Goal: Use online tool/utility

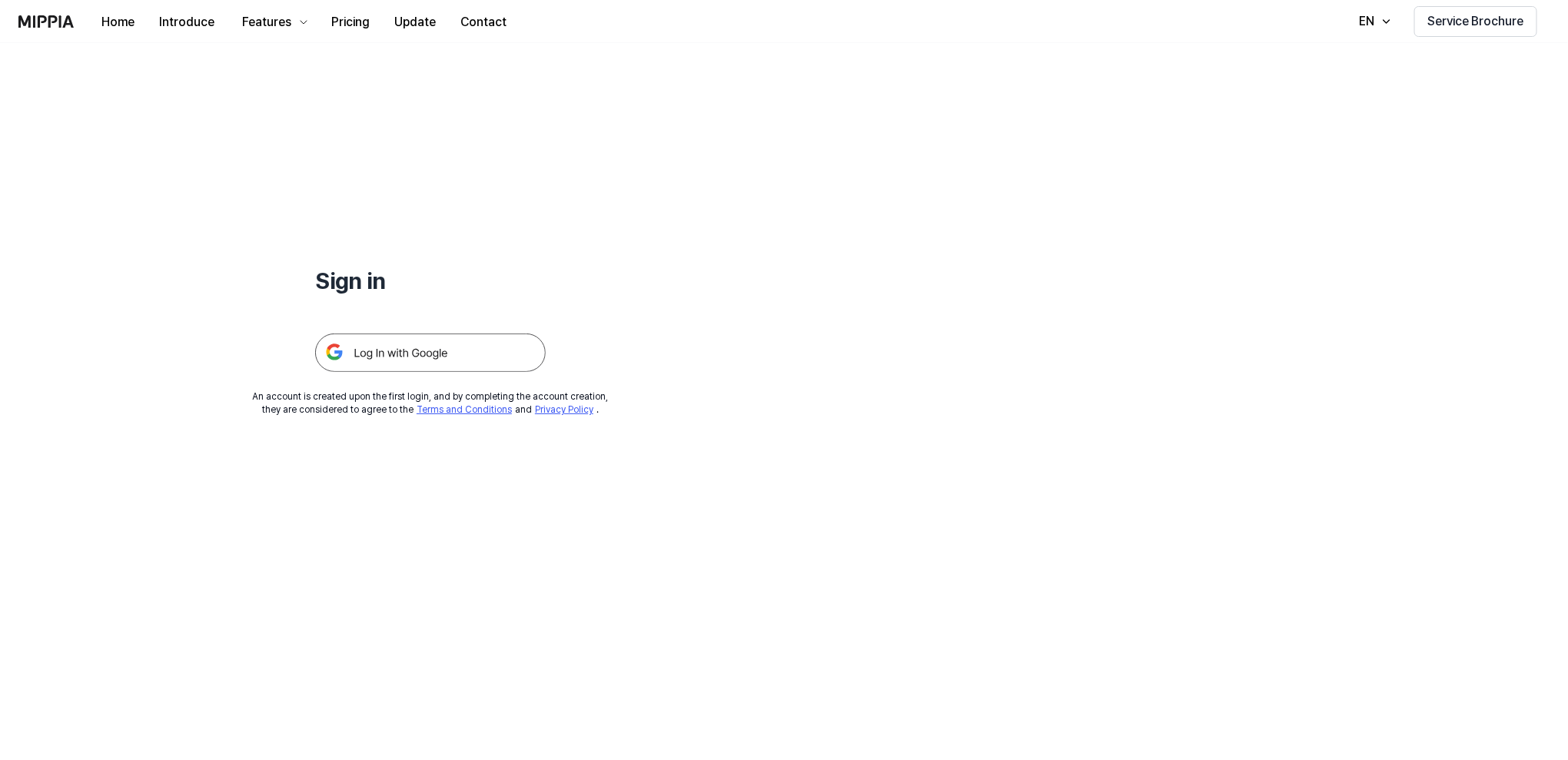
click at [439, 364] on img at bounding box center [431, 352] width 230 height 39
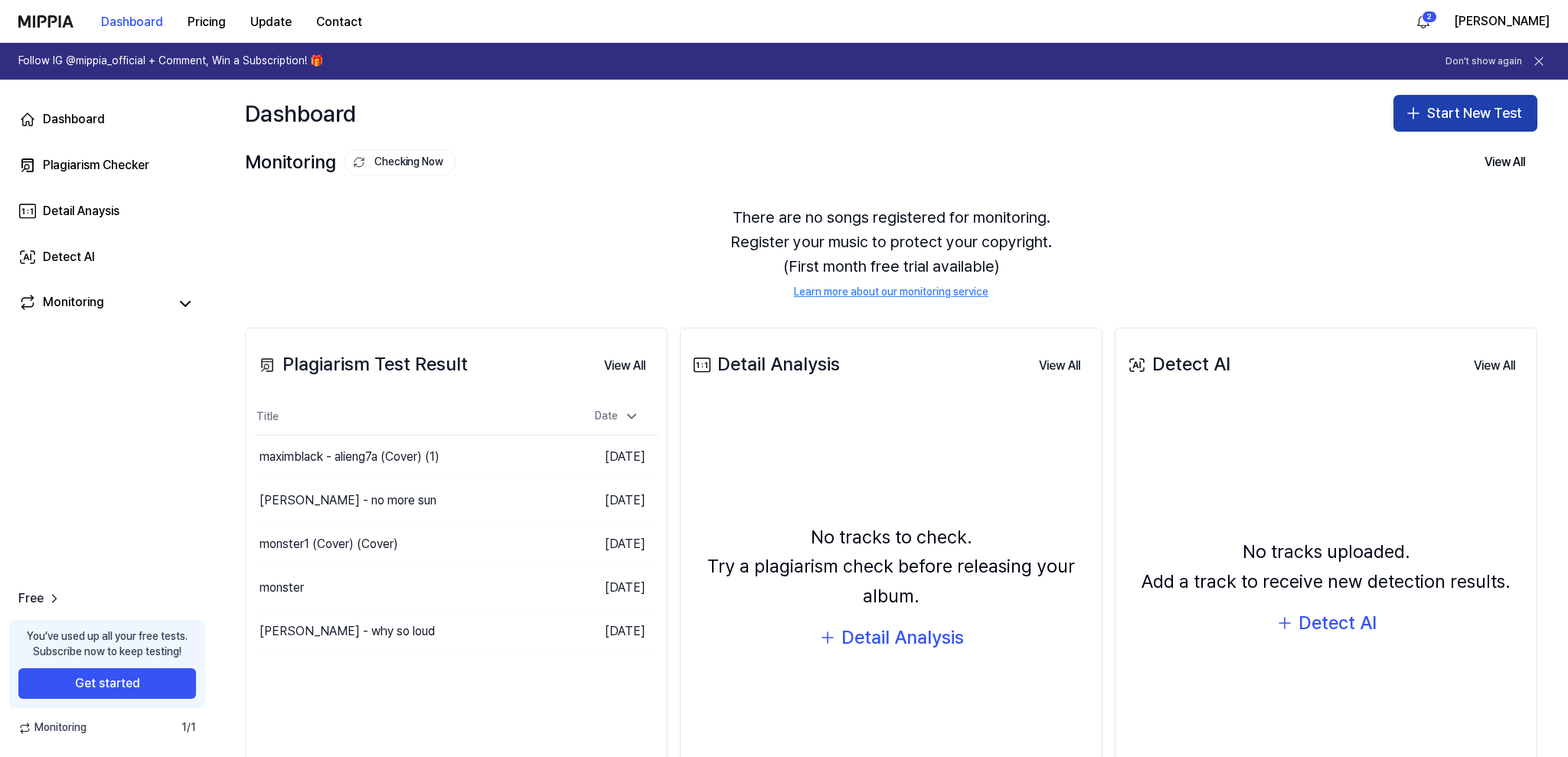
click at [1435, 111] on button "Start New Test" at bounding box center [1465, 113] width 144 height 37
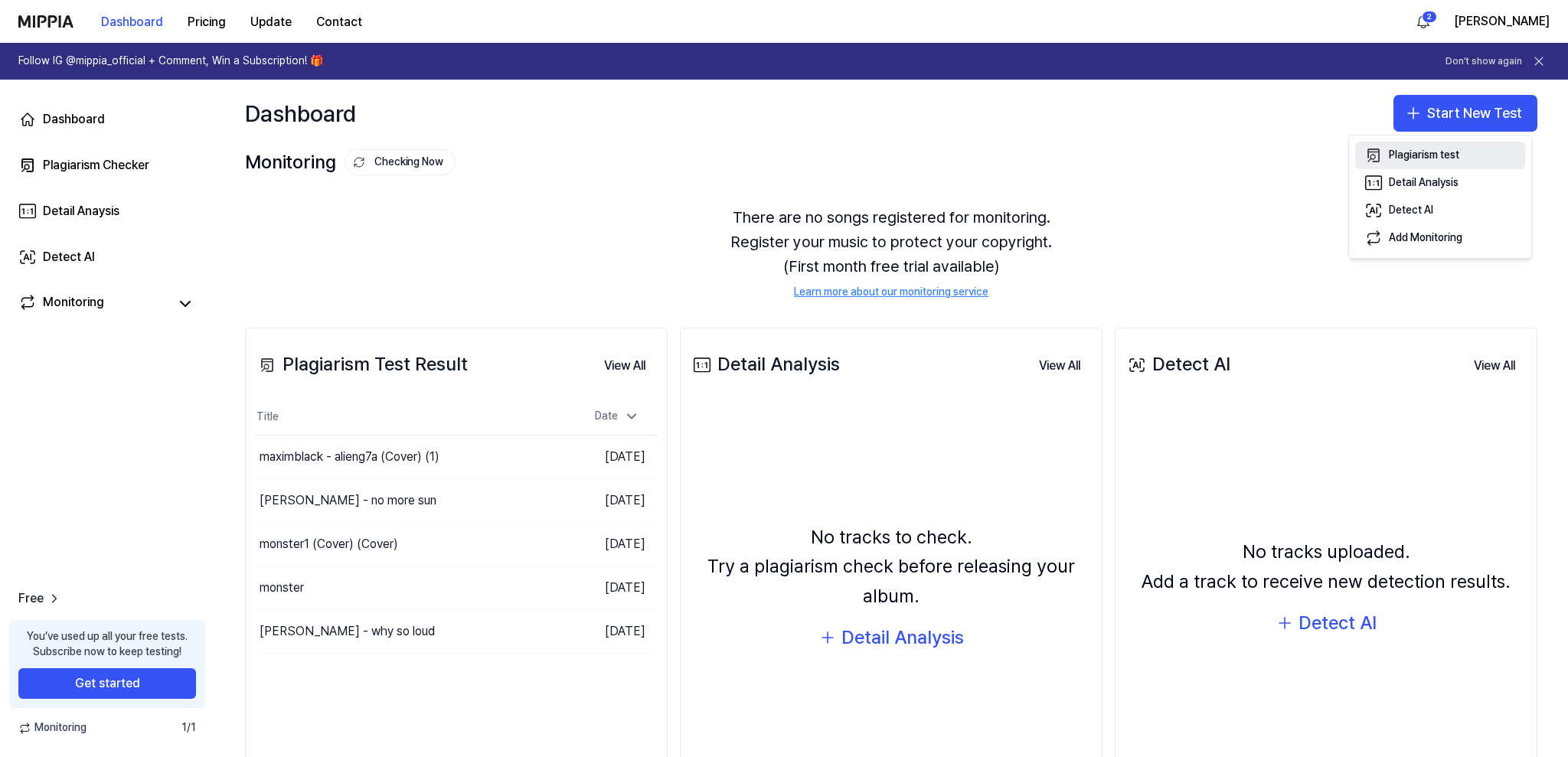
click at [1416, 150] on div "Plagiarism test" at bounding box center [1424, 156] width 70 height 15
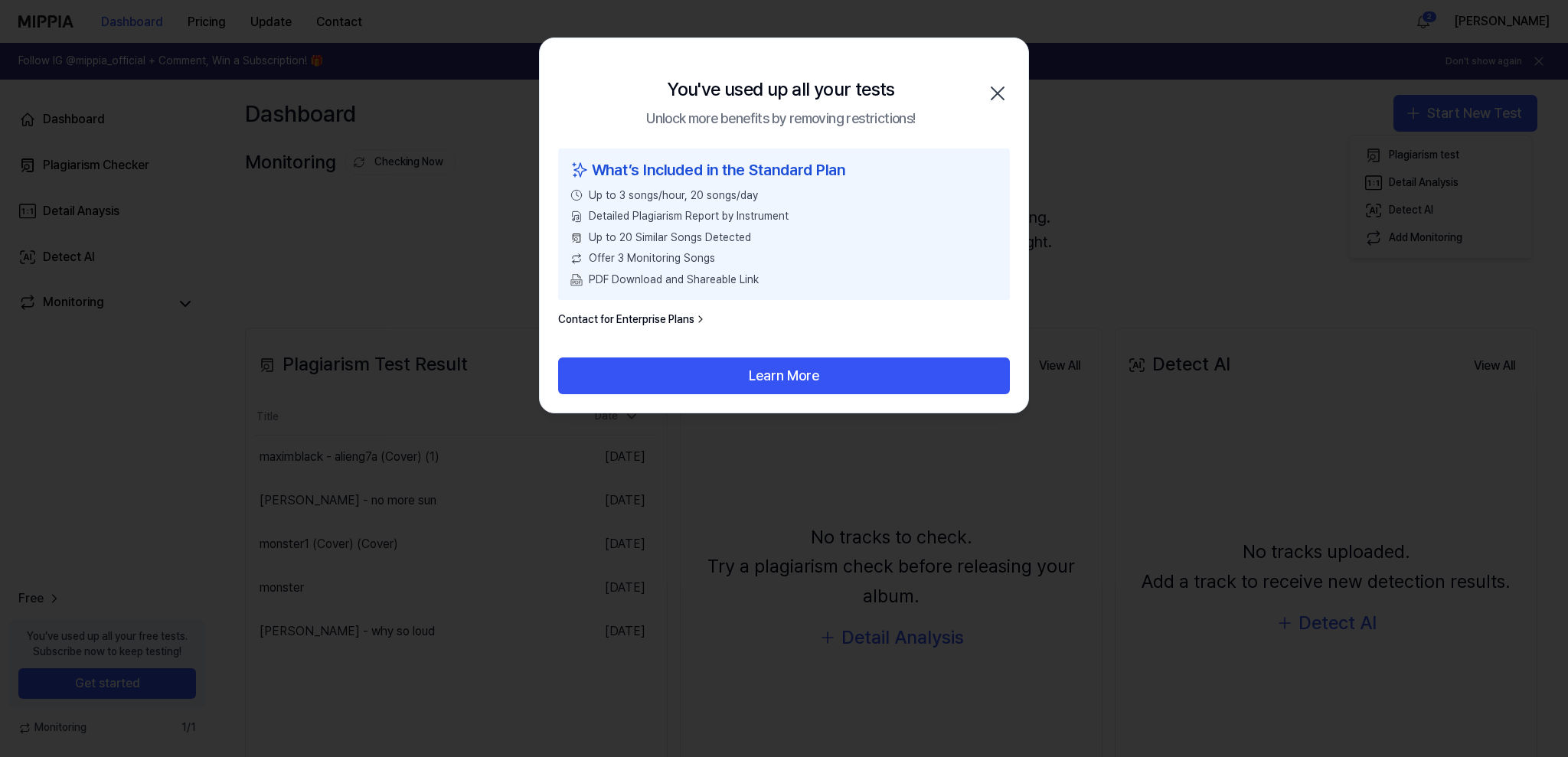
click at [1002, 89] on icon "button" at bounding box center [998, 93] width 25 height 25
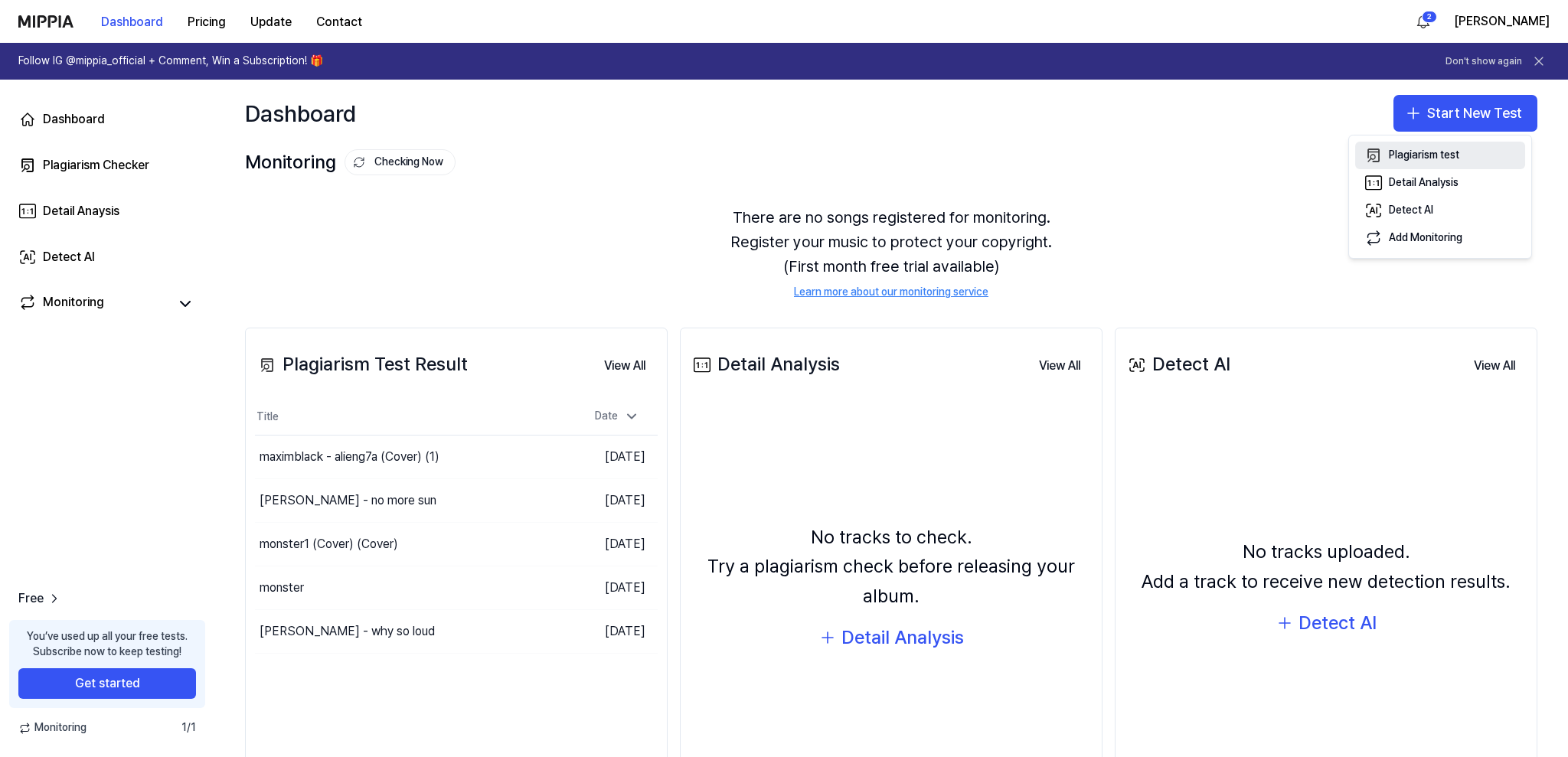
click at [1414, 156] on div "Plagiarism test" at bounding box center [1424, 156] width 70 height 15
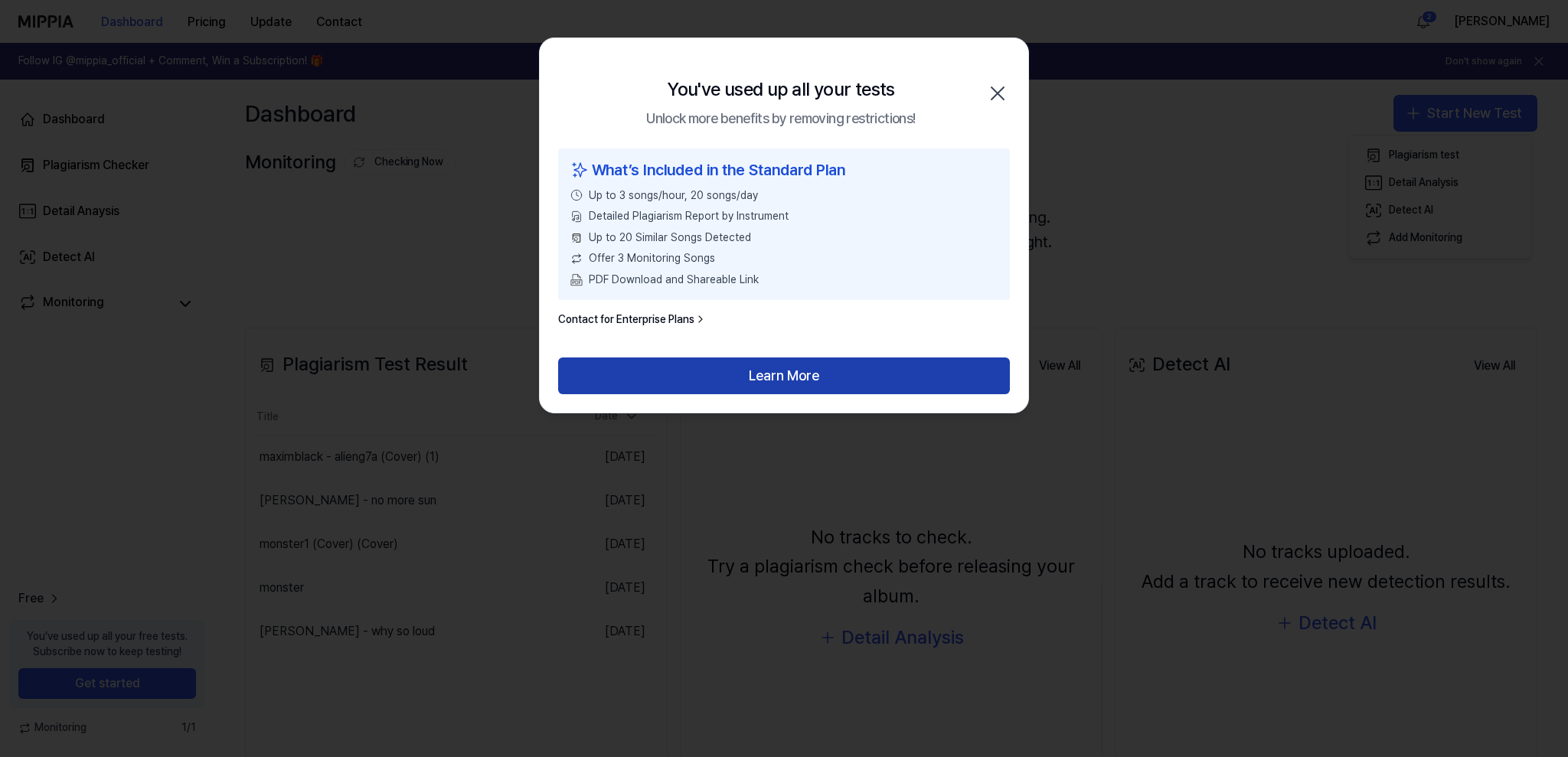
click at [728, 391] on button "Learn More" at bounding box center [784, 376] width 452 height 37
